Goal: Browse casually

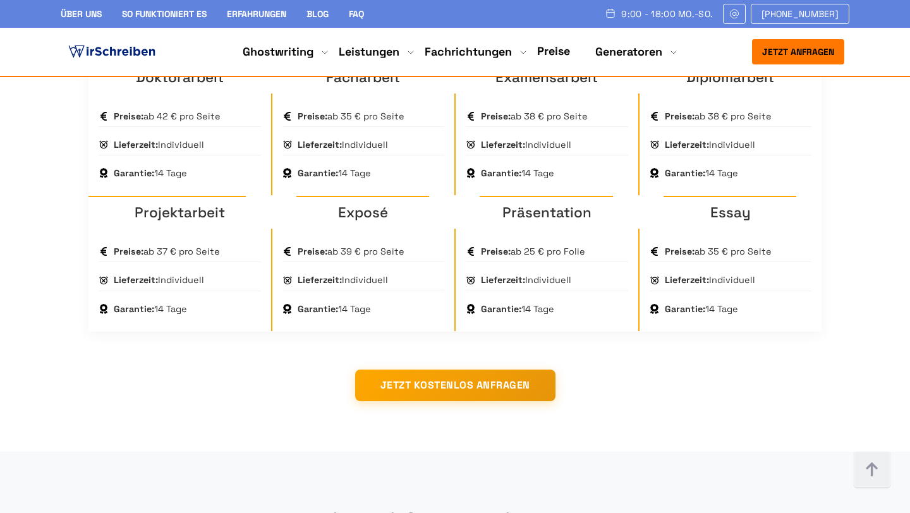
scroll to position [1141, 0]
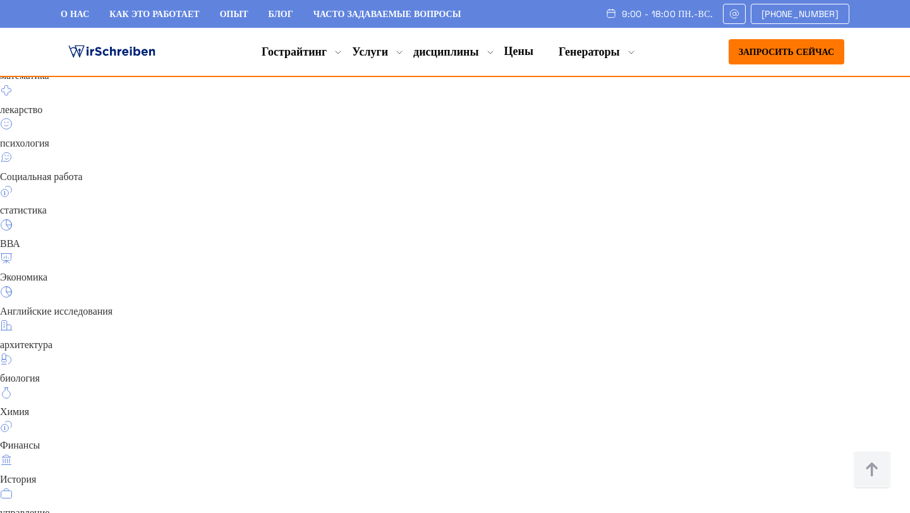
scroll to position [9015, 0]
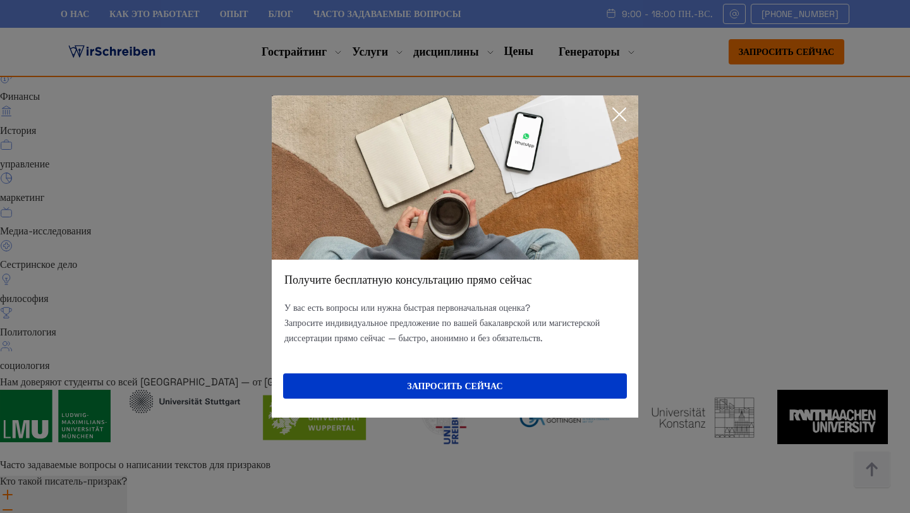
click at [621, 117] on icon at bounding box center [618, 114] width 25 height 25
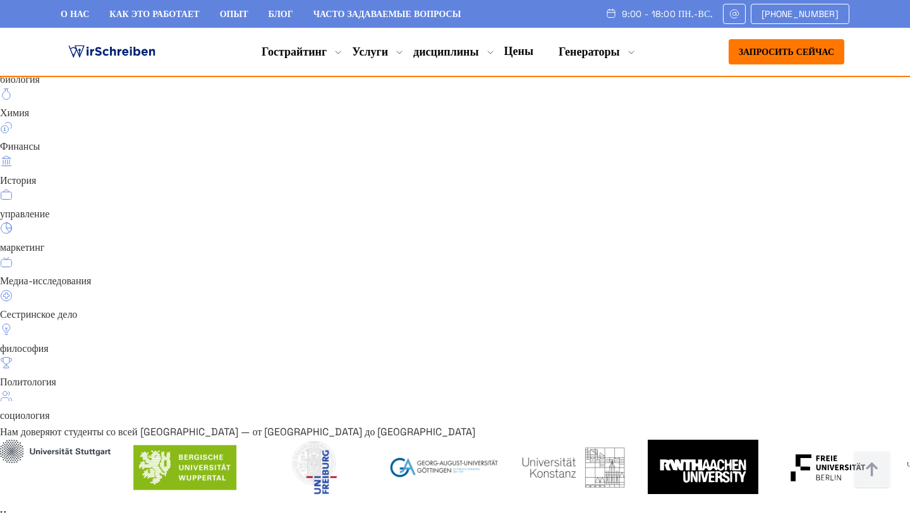
scroll to position [8957, 0]
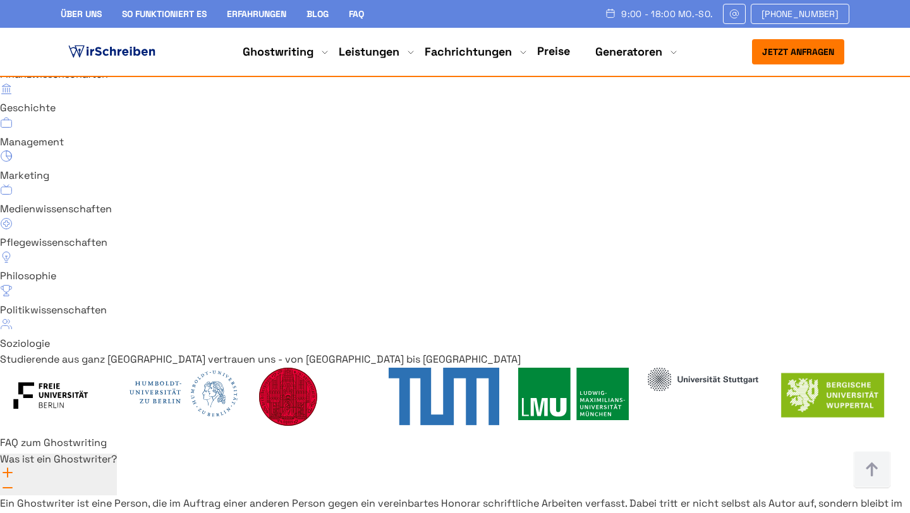
scroll to position [8957, 0]
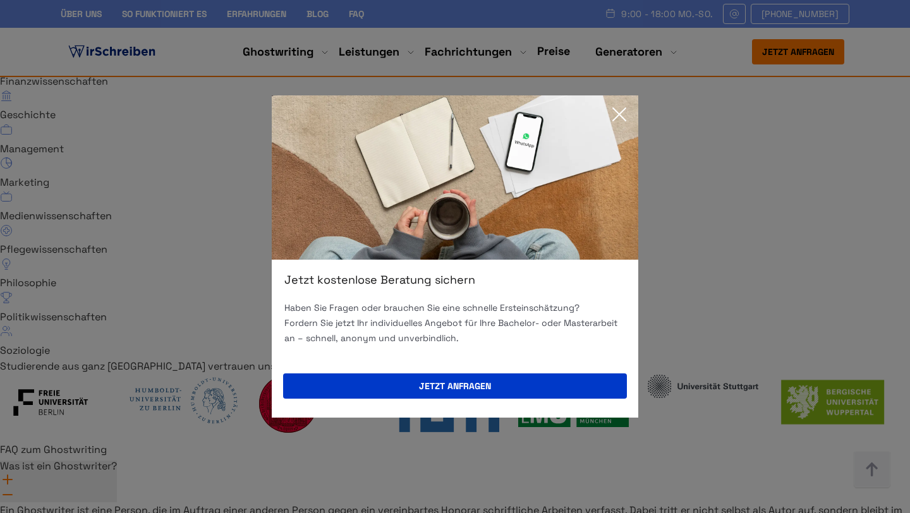
click at [630, 112] on icon at bounding box center [618, 114] width 25 height 25
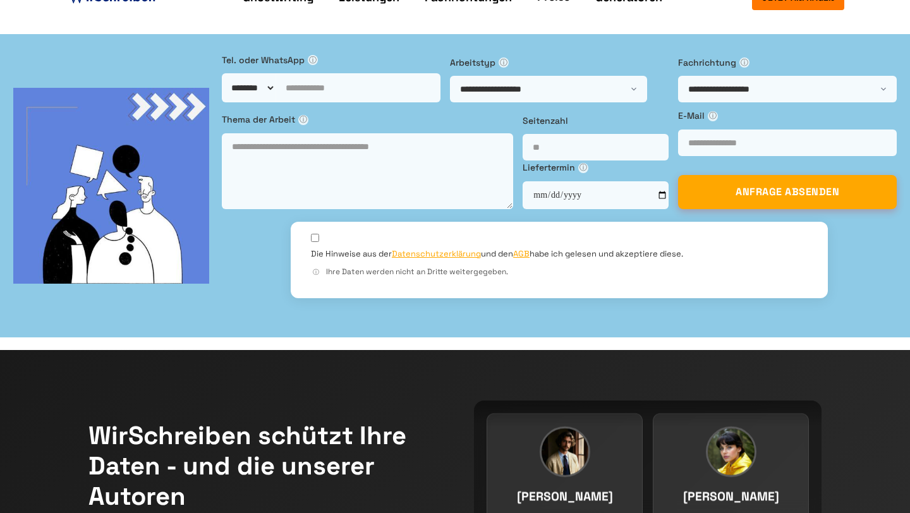
scroll to position [0, 0]
